Goal: Task Accomplishment & Management: Manage account settings

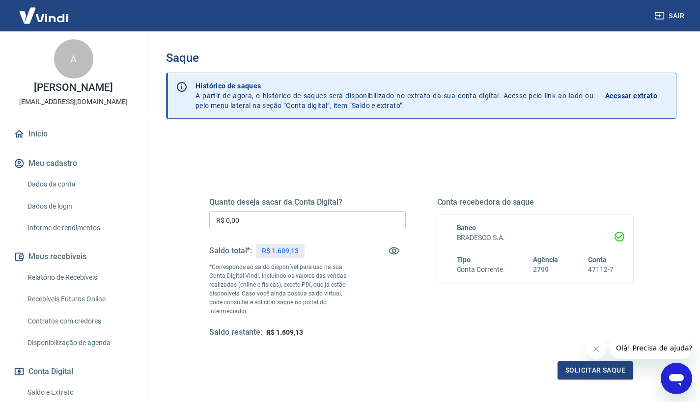
click at [323, 217] on input "R$ 0,00" at bounding box center [307, 220] width 196 height 18
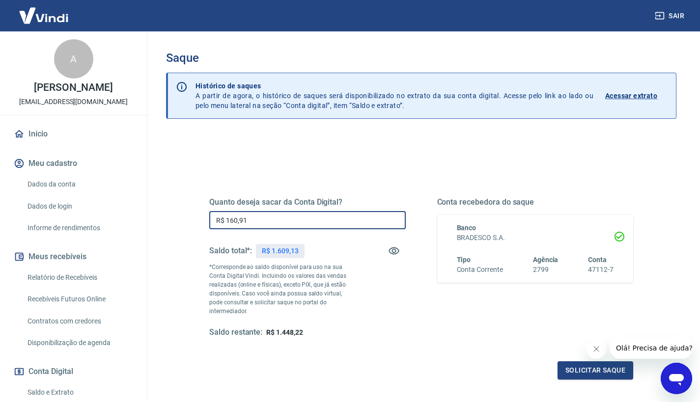
type input "R$ 1.609,13"
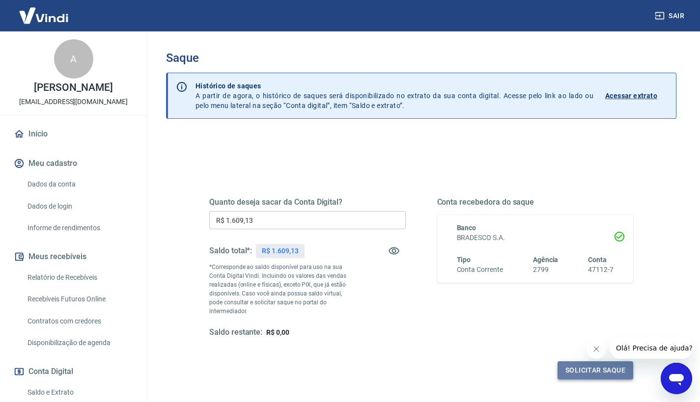
click at [591, 364] on button "Solicitar saque" at bounding box center [595, 370] width 76 height 18
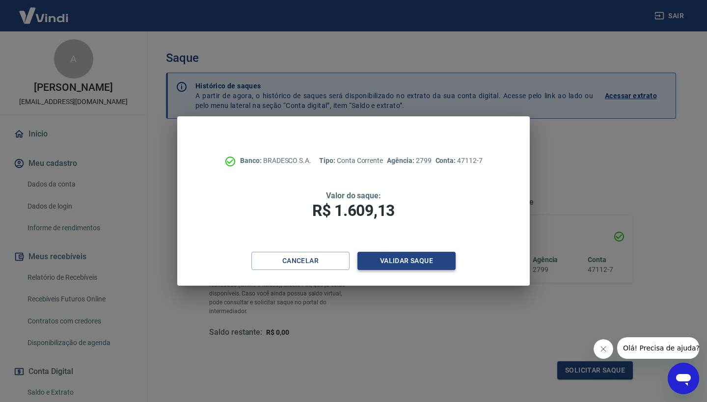
click at [426, 265] on button "Validar saque" at bounding box center [406, 261] width 98 height 18
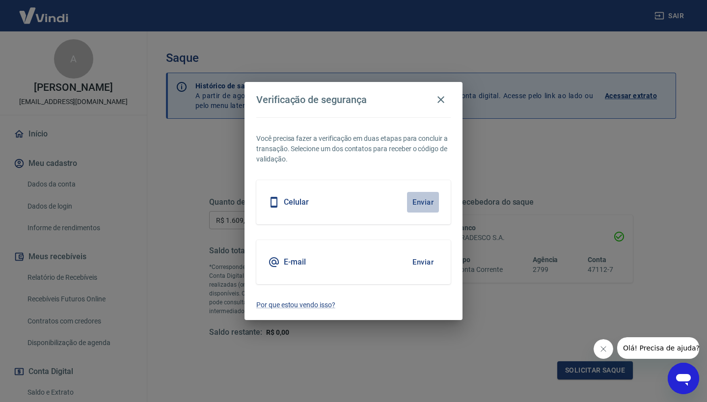
click at [423, 205] on button "Enviar" at bounding box center [423, 202] width 32 height 21
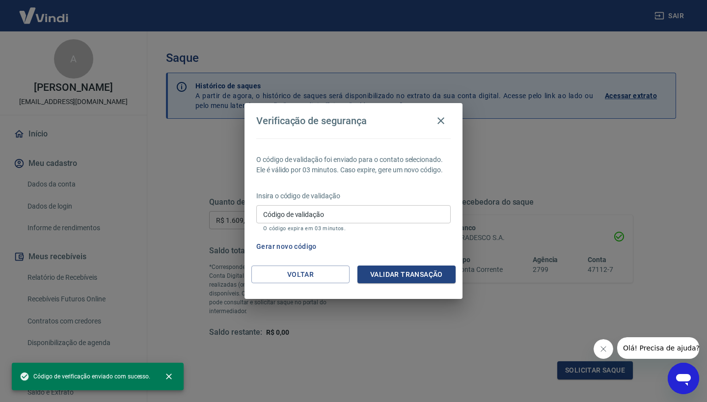
click at [357, 212] on input "Código de validação" at bounding box center [353, 214] width 194 height 18
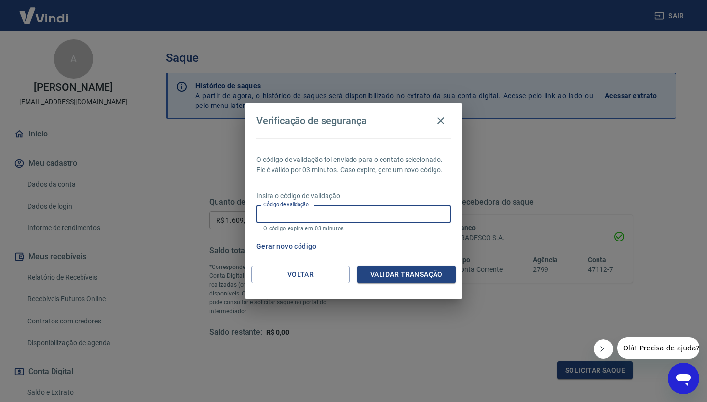
click at [293, 248] on button "Gerar novo código" at bounding box center [286, 247] width 68 height 18
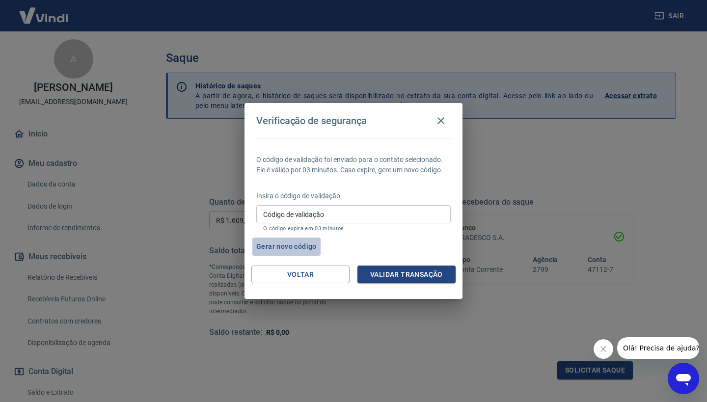
click at [278, 250] on button "Gerar novo código" at bounding box center [286, 247] width 68 height 18
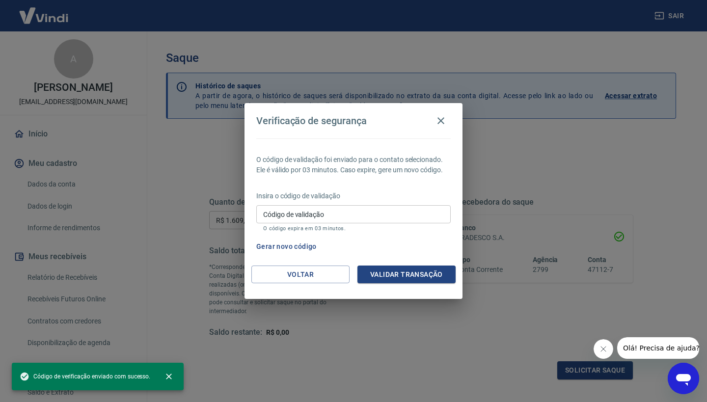
click at [310, 226] on p "O código expira em 03 minutos." at bounding box center [353, 228] width 181 height 6
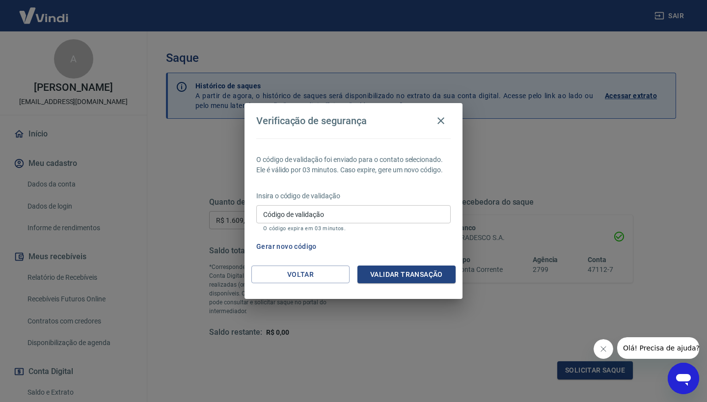
click at [346, 213] on input "Código de validação" at bounding box center [353, 214] width 194 height 18
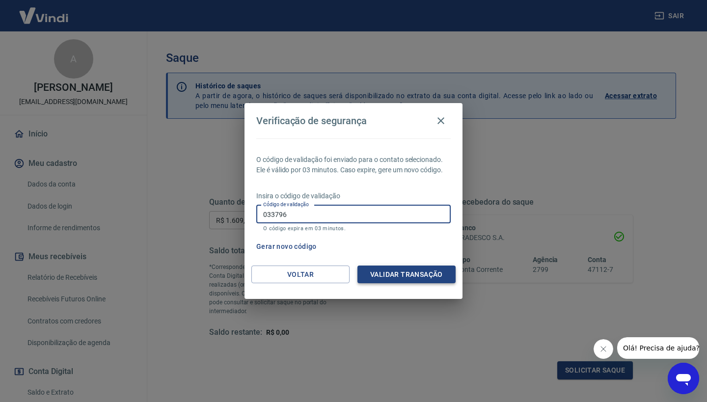
type input "033796"
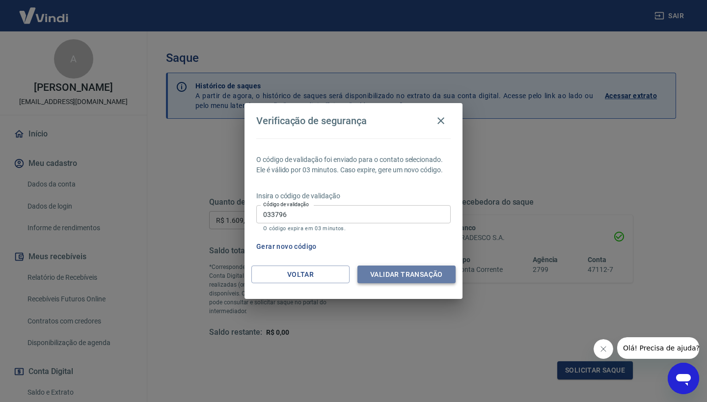
click at [392, 272] on button "Validar transação" at bounding box center [406, 275] width 98 height 18
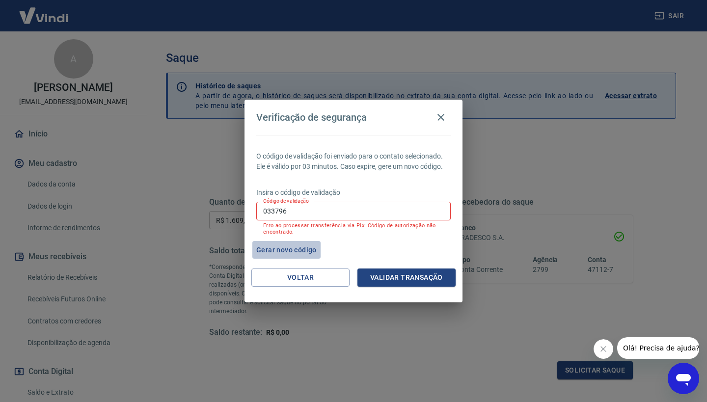
click at [301, 250] on button "Gerar novo código" at bounding box center [286, 250] width 68 height 18
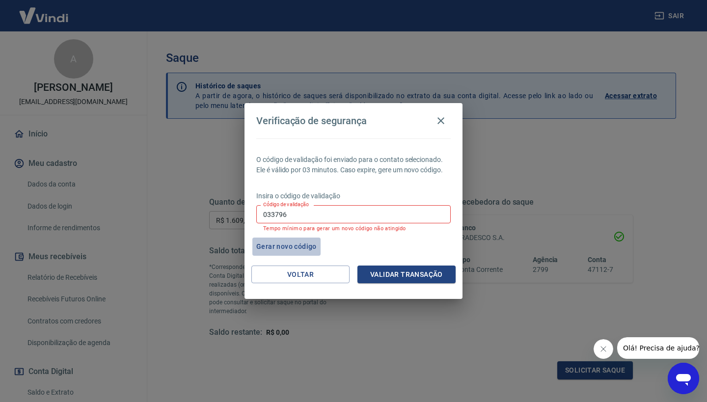
click at [304, 248] on button "Gerar novo código" at bounding box center [286, 247] width 68 height 18
